Goal: Task Accomplishment & Management: Complete application form

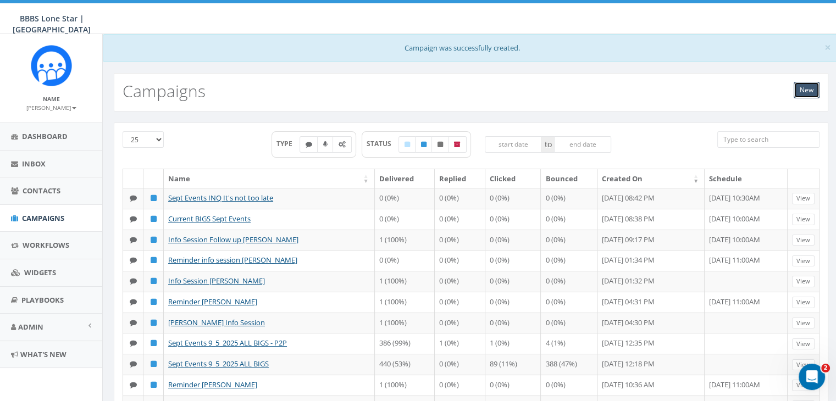
click at [811, 91] on link "New" at bounding box center [806, 90] width 26 height 16
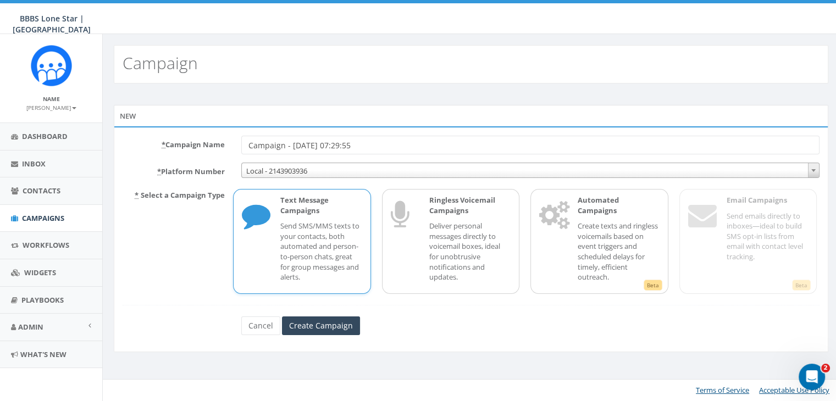
drag, startPoint x: 396, startPoint y: 144, endPoint x: 248, endPoint y: 142, distance: 147.3
click at [248, 142] on input "Campaign - 09/10/2025, 07:29:55" at bounding box center [530, 145] width 578 height 19
type input "Info Session [PERSON_NAME]"
click at [312, 240] on p "Send SMS/MMS texts to your contacts, both automated and person-to-person chats,…" at bounding box center [320, 251] width 81 height 61
click at [320, 324] on input "Create Campaign" at bounding box center [321, 325] width 78 height 19
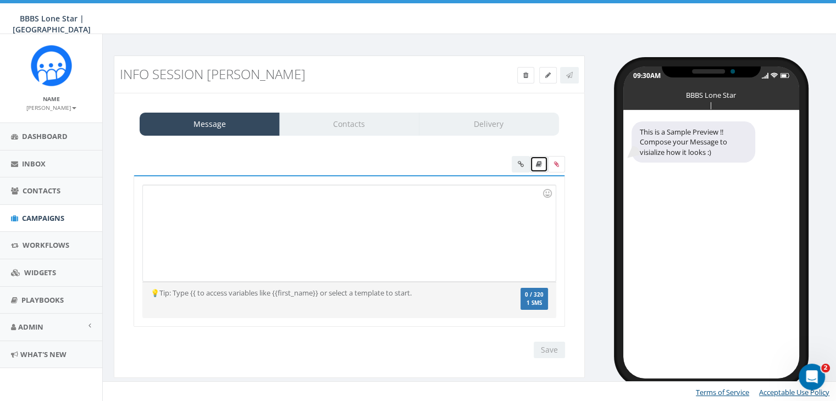
click at [538, 161] on icon at bounding box center [539, 164] width 6 height 7
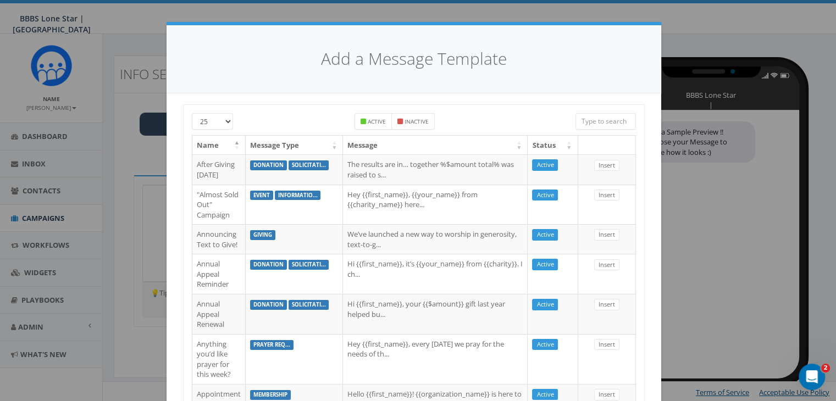
click at [594, 121] on input "search" at bounding box center [605, 121] width 60 height 16
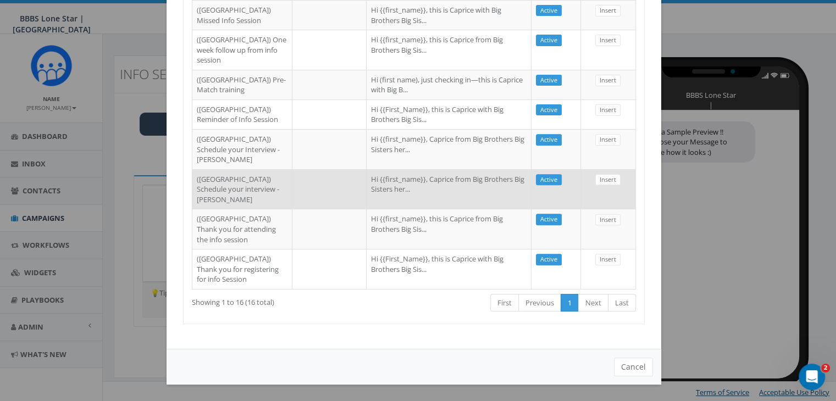
scroll to position [635, 0]
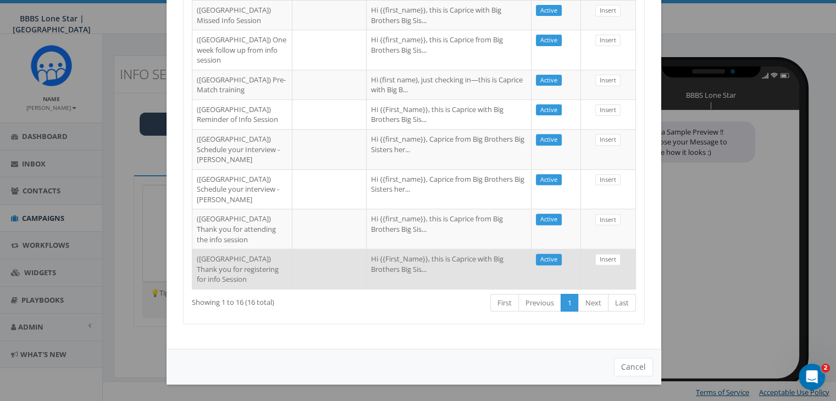
type input "dallas"
click at [366, 264] on td "Hi {{First_Name}}, this is Caprice with Big Brothers Big Sis..." at bounding box center [448, 269] width 165 height 40
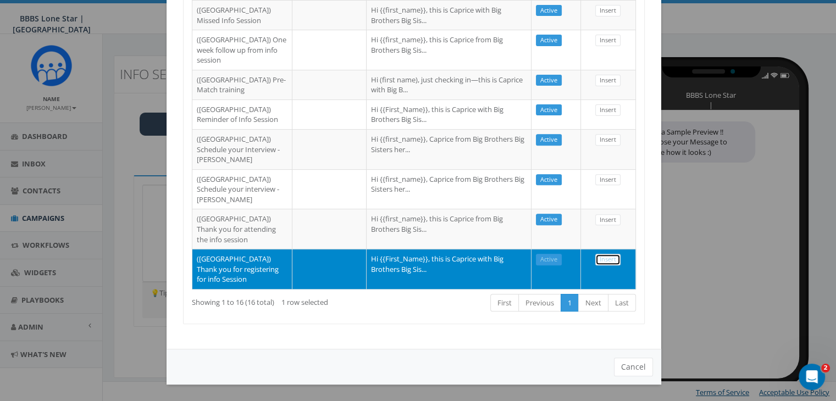
click at [599, 254] on link "Insert" at bounding box center [607, 260] width 25 height 12
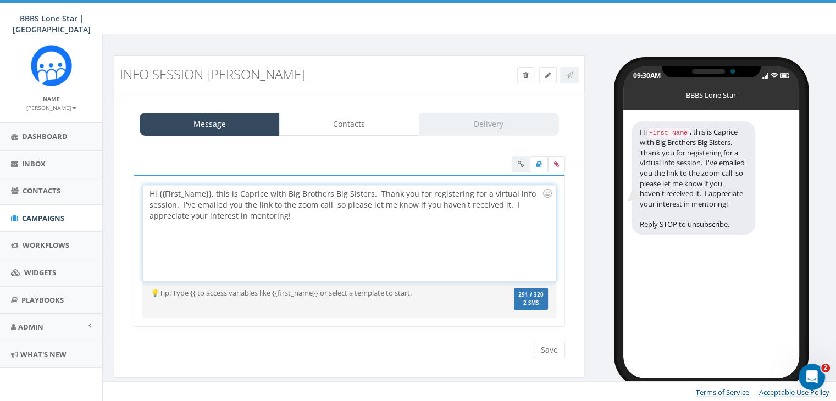
click at [211, 196] on div "Hi {{First_Name}}, this is Caprice with Big Brothers Big Sisters. Thank you for…" at bounding box center [349, 233] width 412 height 96
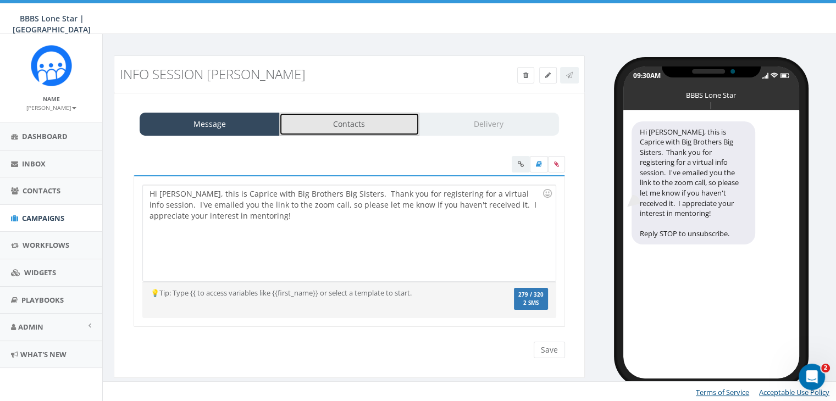
click at [323, 126] on link "Contacts" at bounding box center [349, 124] width 140 height 23
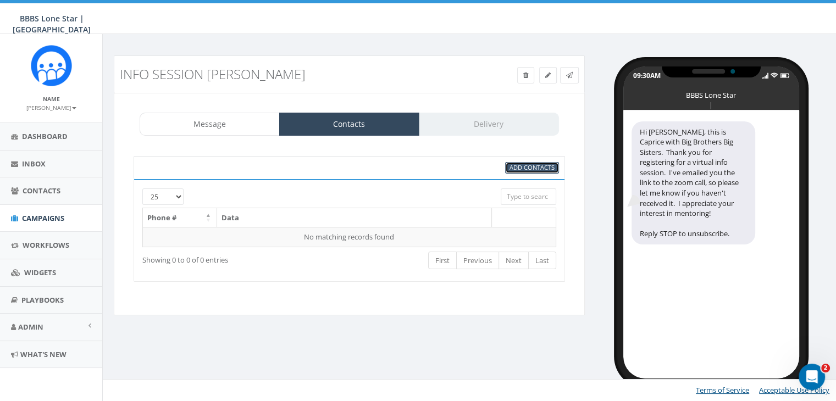
click at [519, 168] on span "Add Contacts" at bounding box center [531, 167] width 45 height 8
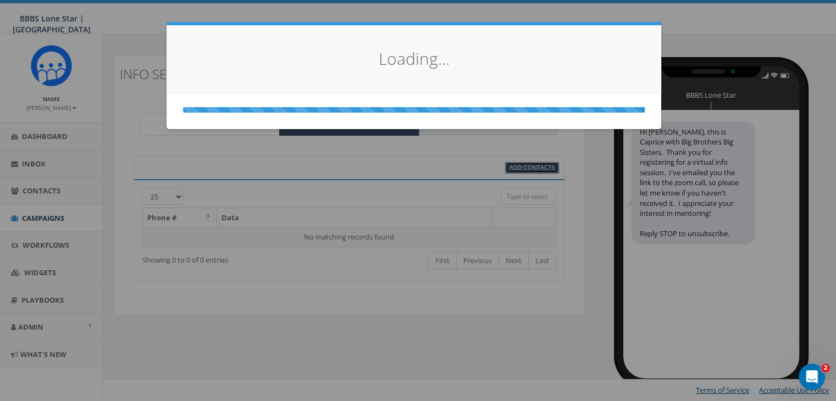
scroll to position [0, 0]
select select
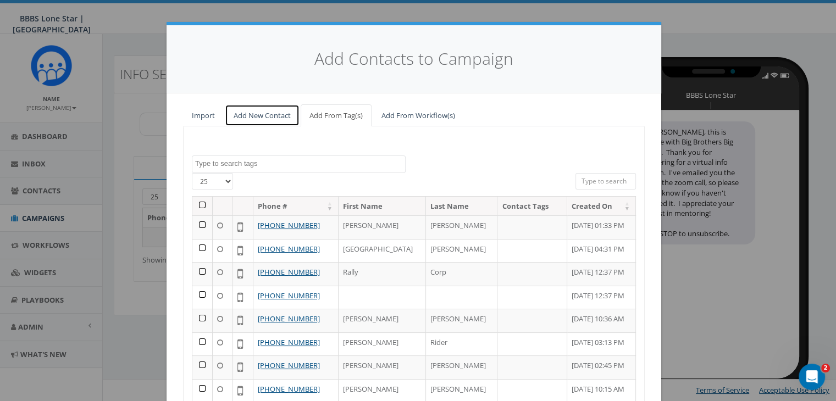
click at [271, 112] on link "Add New Contact" at bounding box center [262, 115] width 75 height 23
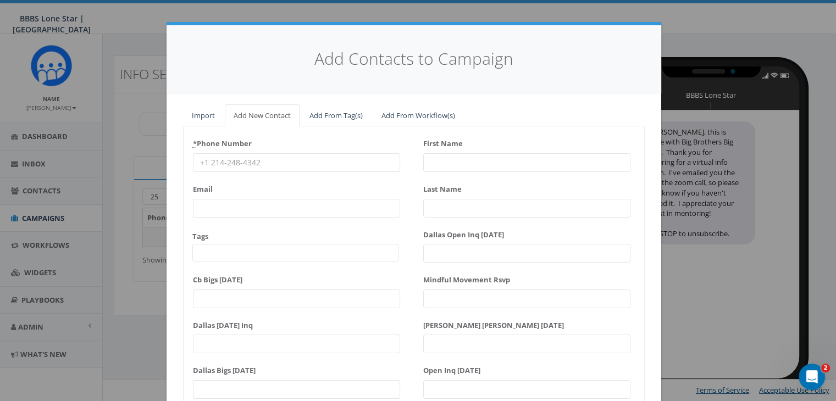
click at [222, 162] on input "* Phone Number" at bounding box center [296, 162] width 207 height 19
paste input "214-364-1733"
type input "214-364-1733"
click at [431, 162] on input "First Name" at bounding box center [526, 162] width 207 height 19
type input "Willie"
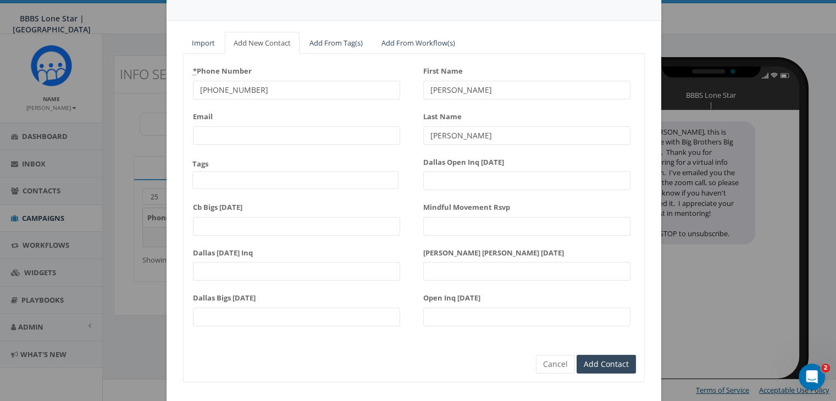
scroll to position [95, 0]
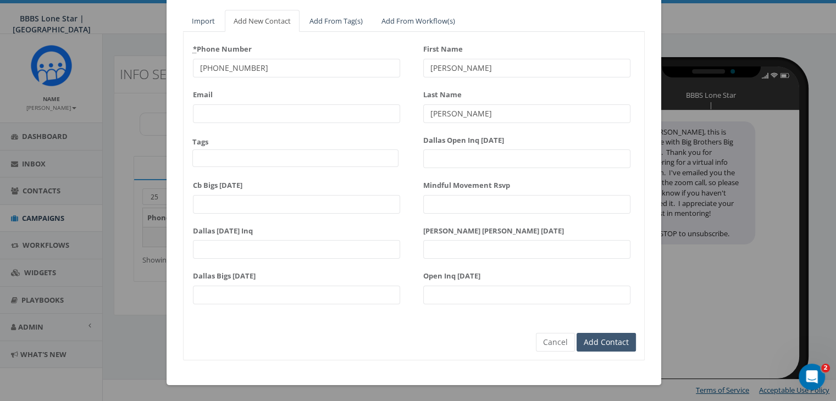
type input "Bonilla"
click at [612, 340] on input "Add Contact" at bounding box center [605, 342] width 59 height 19
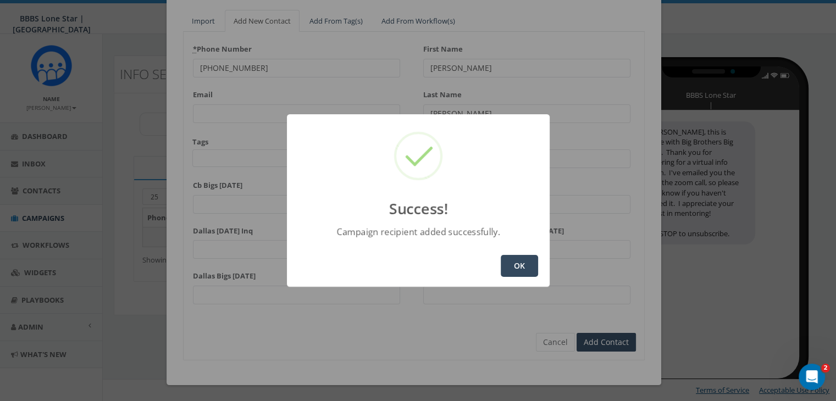
click at [514, 264] on button "OK" at bounding box center [519, 266] width 37 height 22
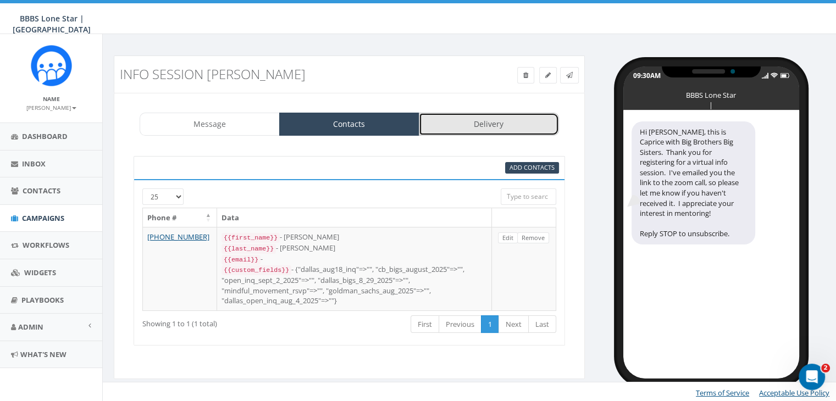
click at [501, 121] on link "Delivery" at bounding box center [489, 124] width 140 height 23
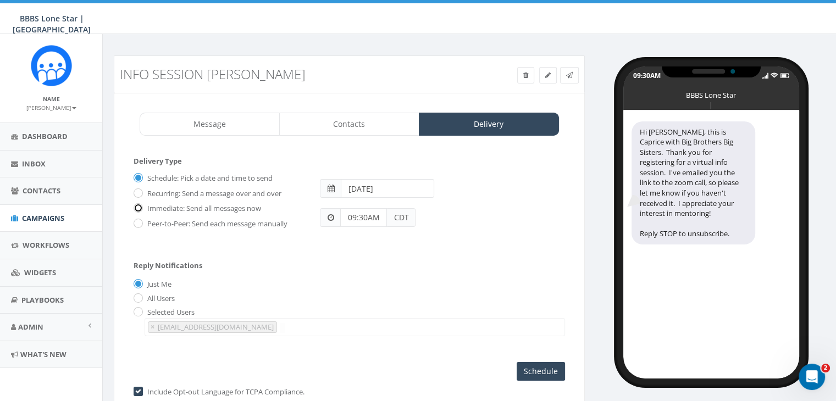
click at [137, 207] on input "Immediate: Send all messages now" at bounding box center [137, 208] width 7 height 7
radio input "true"
click at [545, 364] on input "Send Now" at bounding box center [539, 371] width 52 height 19
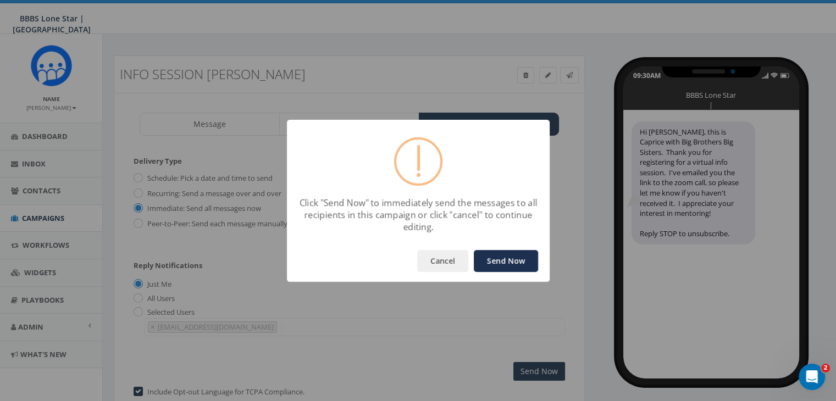
click at [516, 255] on button "Send Now" at bounding box center [506, 261] width 64 height 22
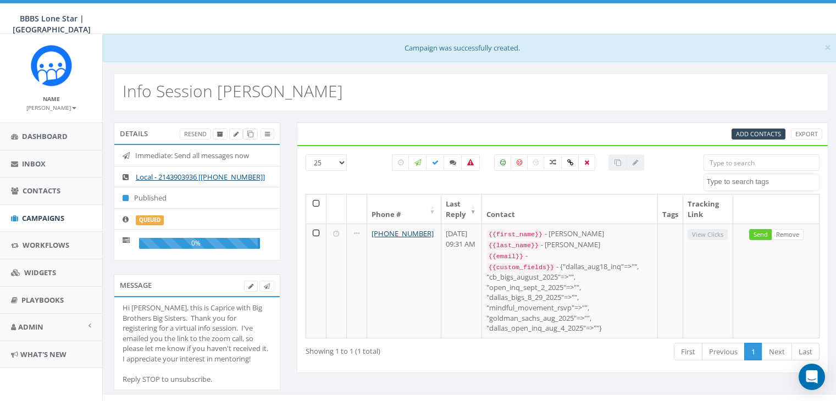
select select
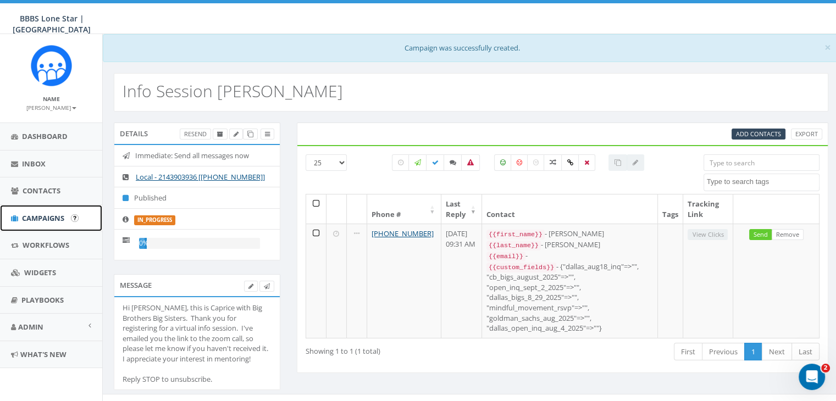
click at [34, 217] on span "Campaigns" at bounding box center [43, 218] width 42 height 10
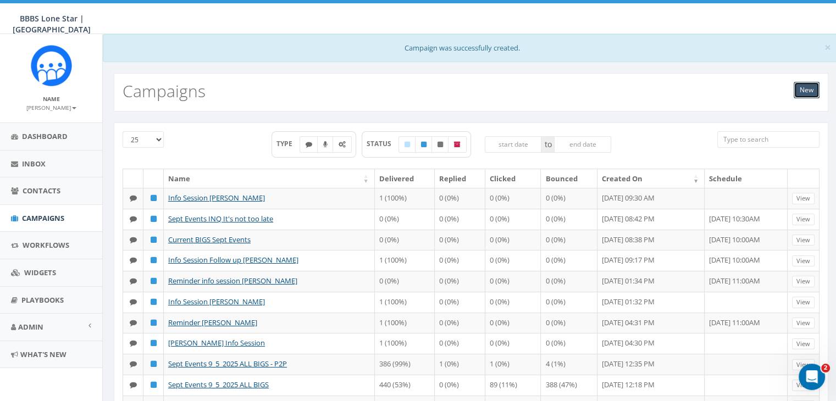
click at [800, 91] on link "New" at bounding box center [806, 90] width 26 height 16
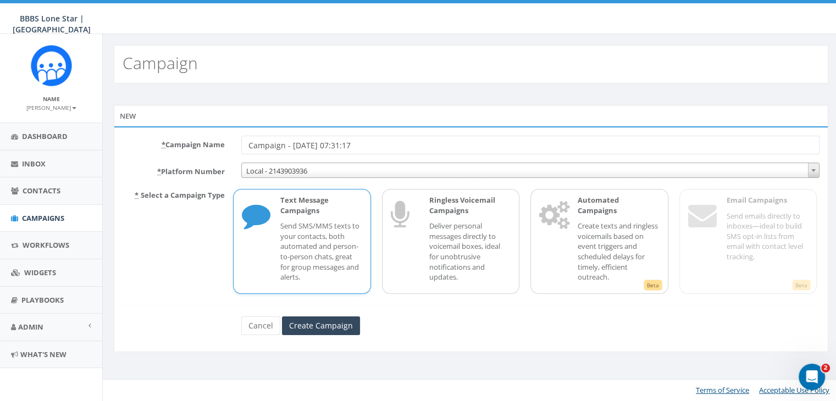
drag, startPoint x: 397, startPoint y: 144, endPoint x: 174, endPoint y: 146, distance: 223.1
click at [174, 146] on div "* Campaign Name Campaign - 09/10/2025, 07:31:17" at bounding box center [470, 145] width 713 height 19
type input "Reminder Willie Bonilla"
click at [308, 320] on input "Create Campaign" at bounding box center [321, 325] width 78 height 19
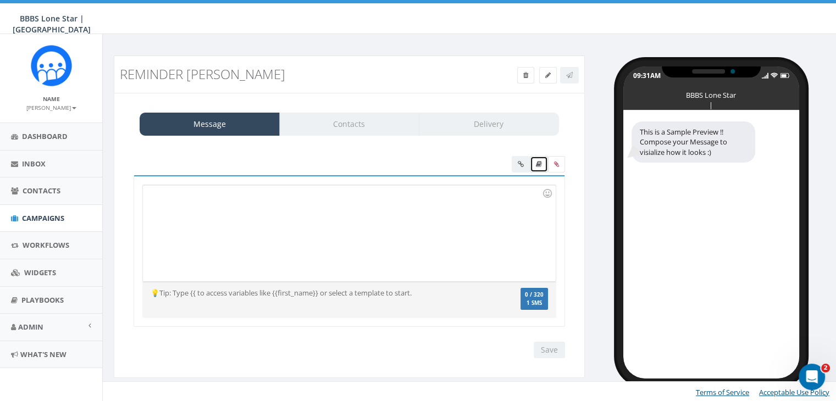
click at [541, 162] on icon at bounding box center [539, 164] width 6 height 7
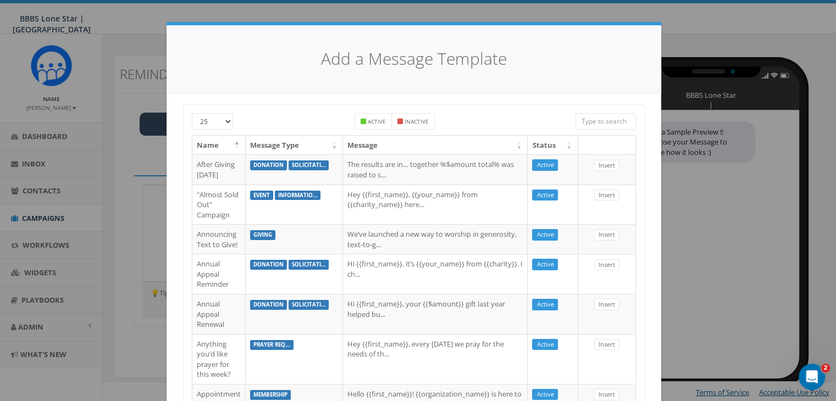
click at [594, 120] on input "search" at bounding box center [605, 121] width 60 height 16
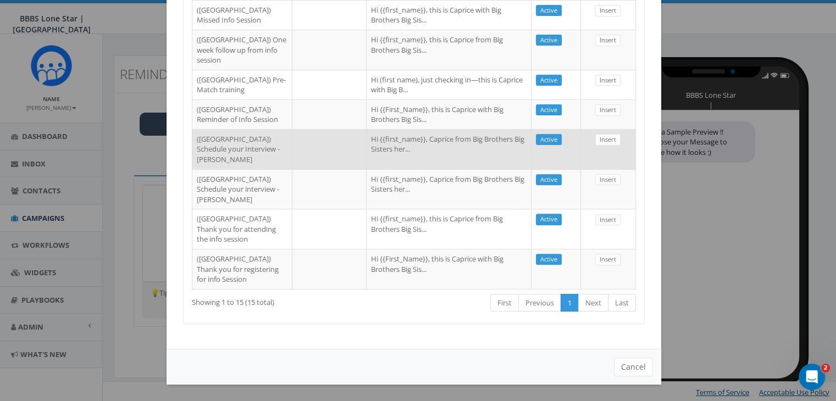
scroll to position [385, 0]
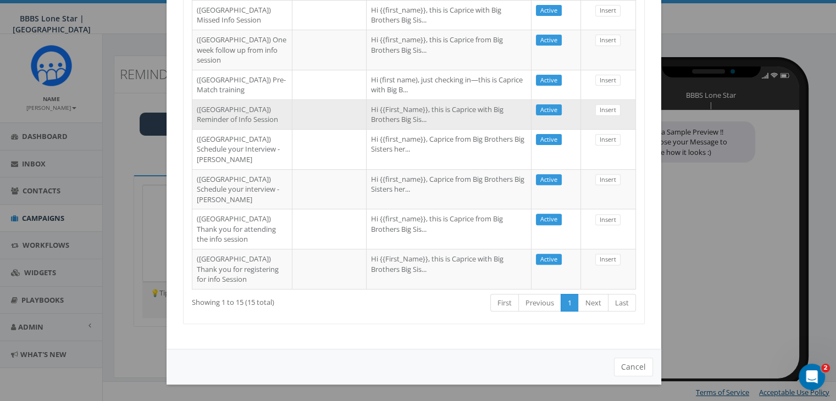
type input "Dallas"
click at [409, 129] on td "Hi {{First_Name}}, this is Caprice with Big Brothers Big Sis..." at bounding box center [448, 114] width 165 height 30
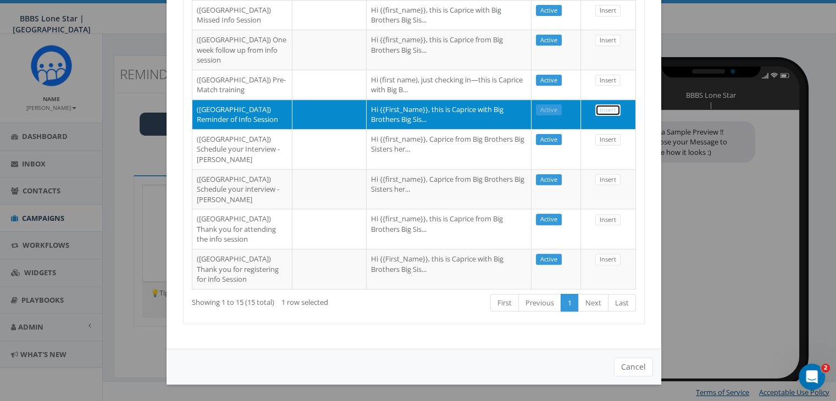
click at [604, 116] on link "Insert" at bounding box center [607, 110] width 25 height 12
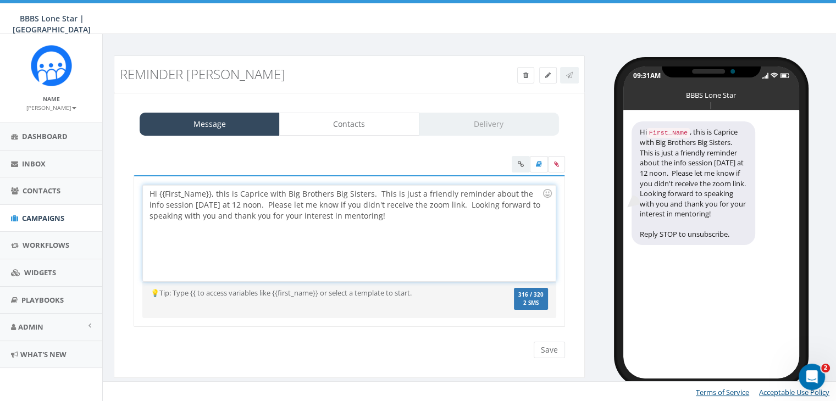
click at [209, 193] on div "Hi {{First_Name}}, this is Caprice with Big Brothers Big Sisters. This is just …" at bounding box center [349, 233] width 412 height 96
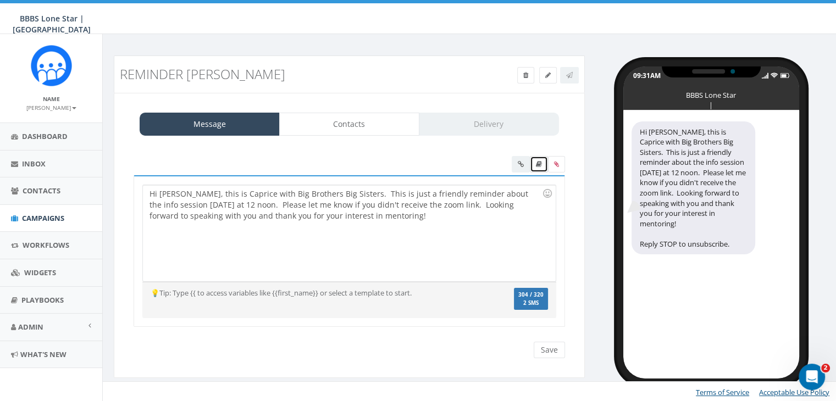
click at [538, 166] on icon at bounding box center [539, 164] width 6 height 7
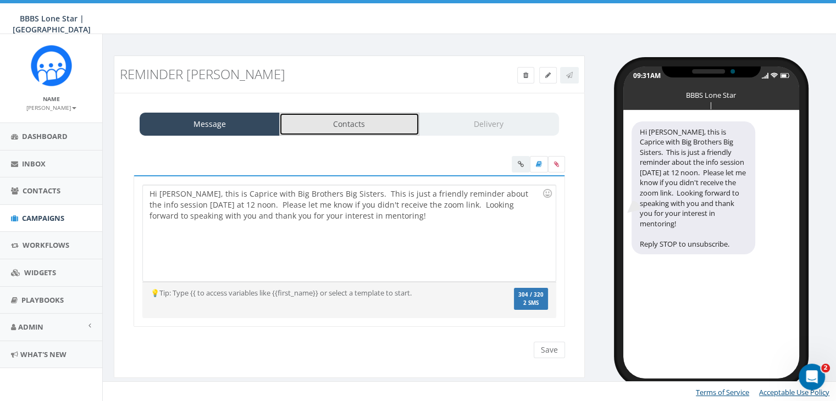
click at [391, 122] on link "Contacts" at bounding box center [349, 124] width 140 height 23
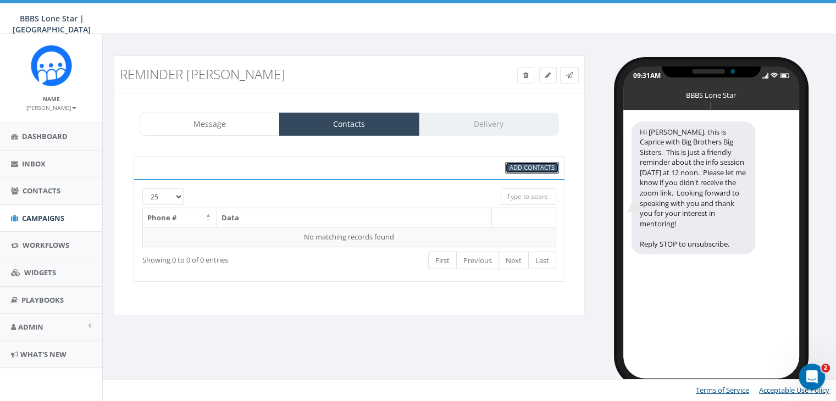
click at [538, 167] on span "Add Contacts" at bounding box center [531, 167] width 45 height 8
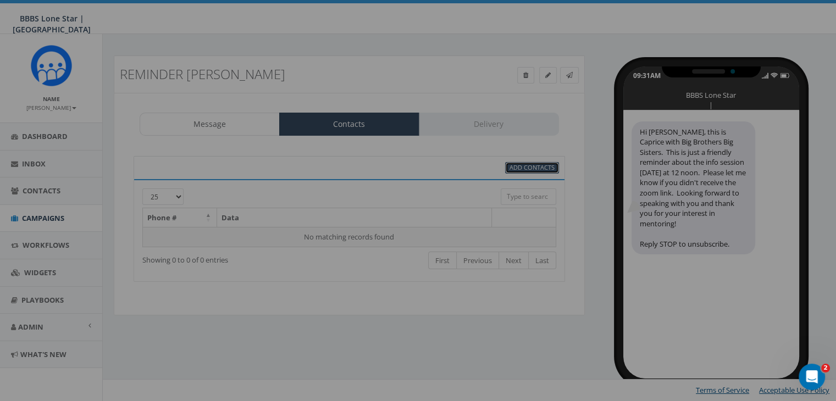
select select
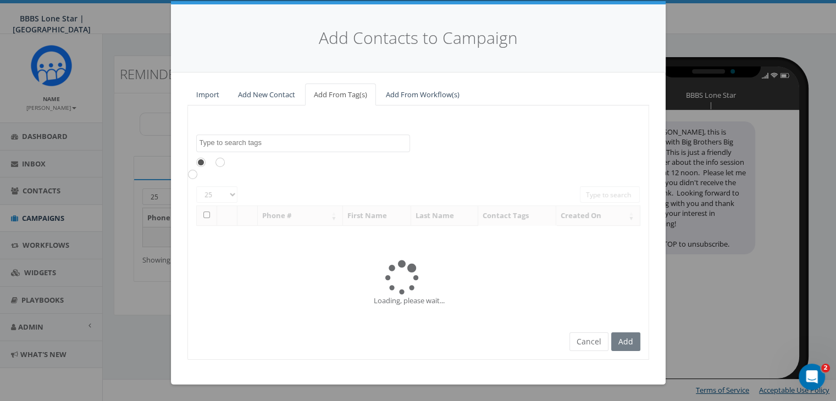
scroll to position [0, 0]
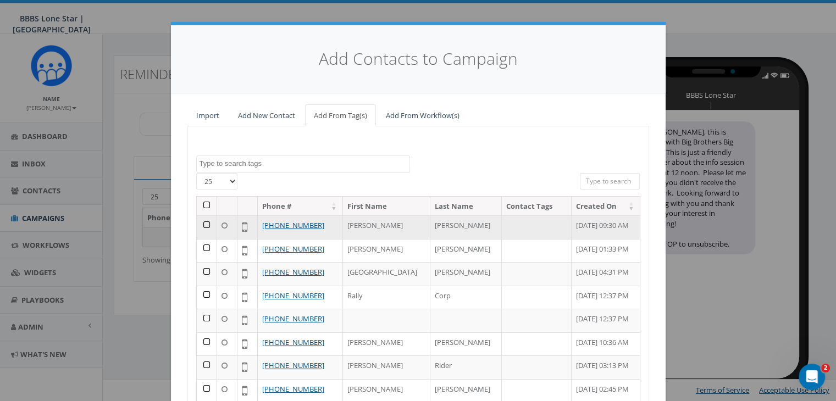
click at [198, 224] on td at bounding box center [207, 227] width 20 height 24
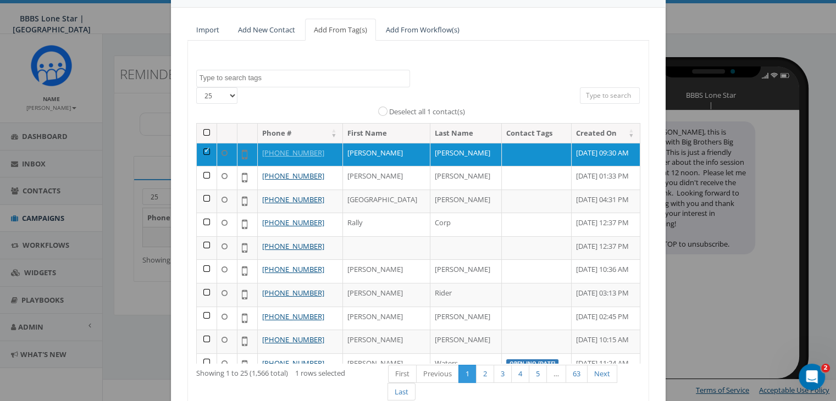
scroll to position [156, 0]
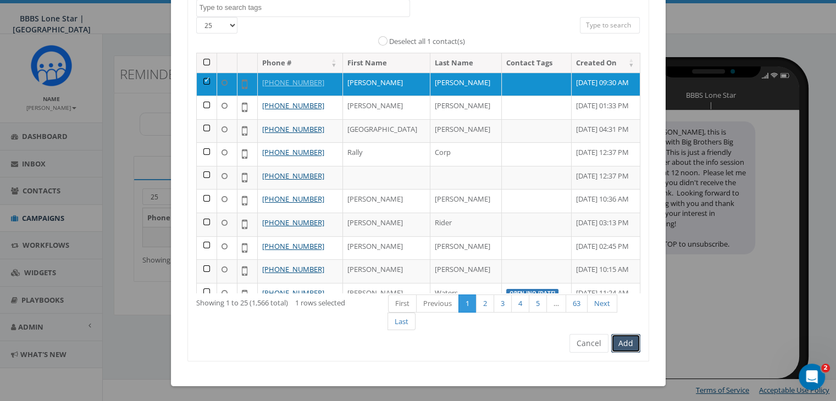
click at [619, 343] on button "Add" at bounding box center [625, 343] width 29 height 19
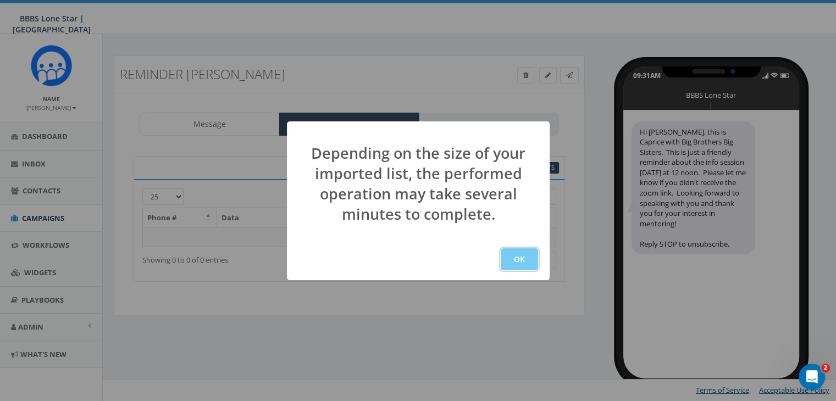
click at [521, 260] on button "OK" at bounding box center [519, 259] width 37 height 22
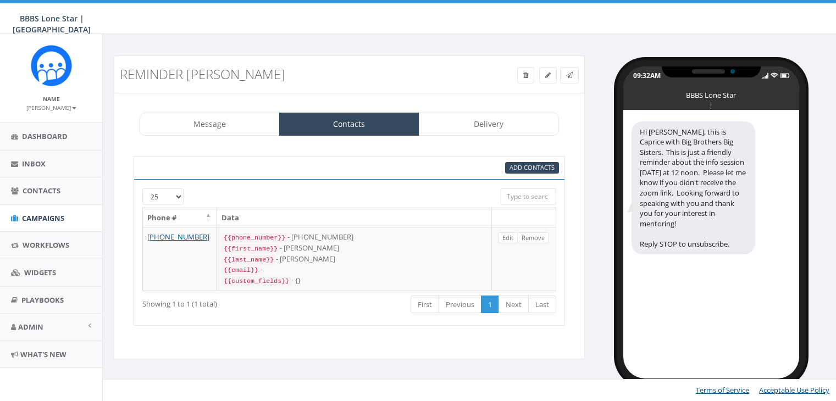
select select "1730"
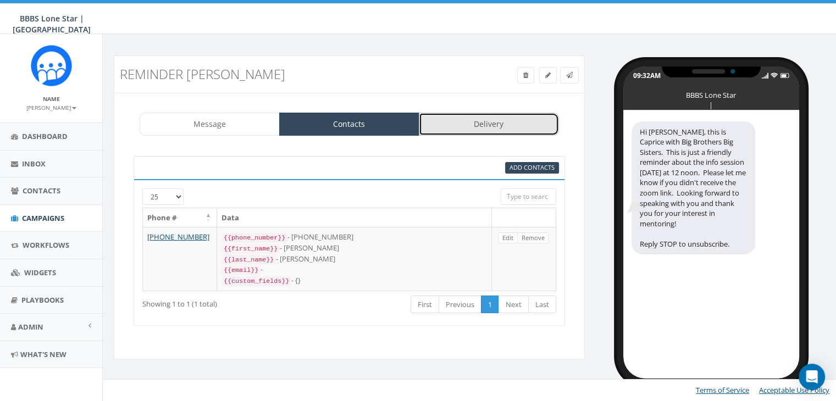
click at [490, 124] on link "Delivery" at bounding box center [489, 124] width 140 height 23
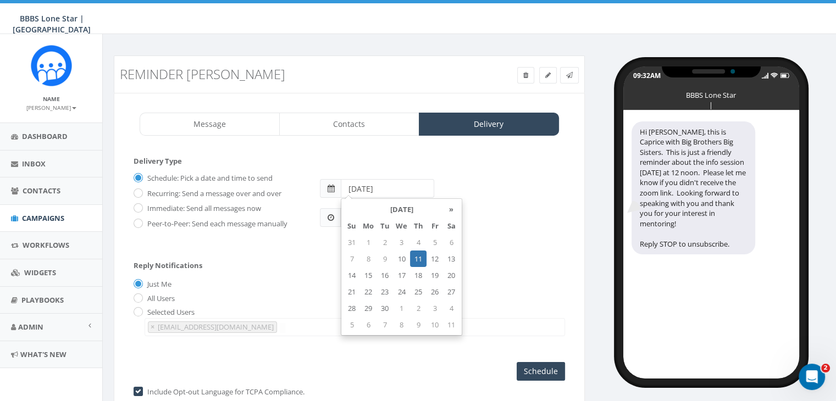
click at [402, 188] on input "2025-09-11" at bounding box center [387, 188] width 93 height 19
click at [383, 273] on td "16" at bounding box center [384, 275] width 16 height 16
type input "2025-09-16"
click at [305, 264] on div "Reply Notifications Just Me All Users Selected Users abruce@bbbstx.org chawkins…" at bounding box center [349, 296] width 431 height 91
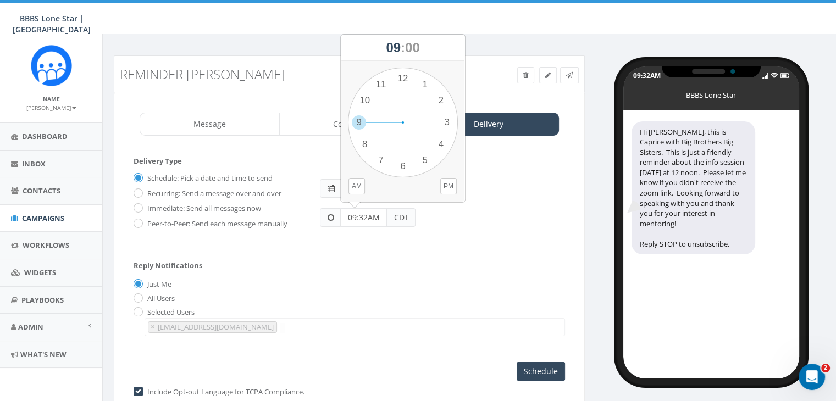
click at [367, 218] on input "09:32AM" at bounding box center [363, 217] width 47 height 19
type input "11:00AM"
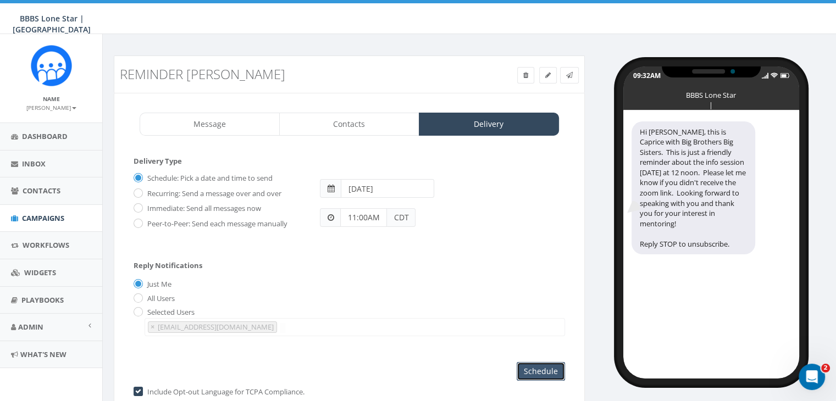
click at [545, 368] on input "Schedule" at bounding box center [540, 371] width 48 height 19
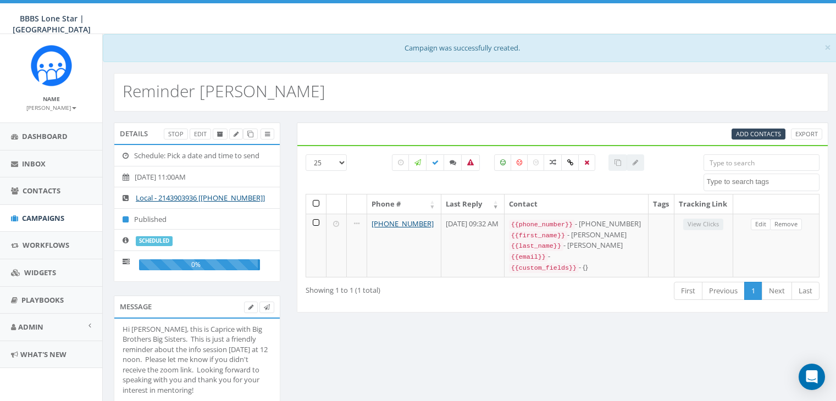
select select
click at [40, 213] on span "Campaigns" at bounding box center [43, 218] width 42 height 10
